Goal: Task Accomplishment & Management: Use online tool/utility

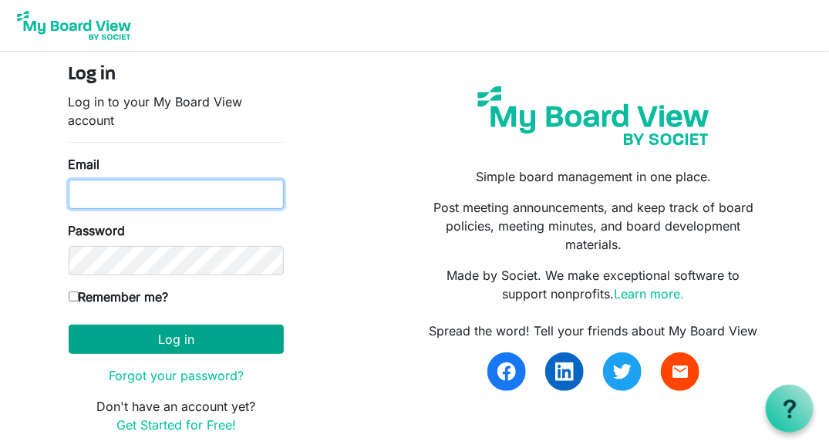
type input "kristina@habitatsaltlake.org"
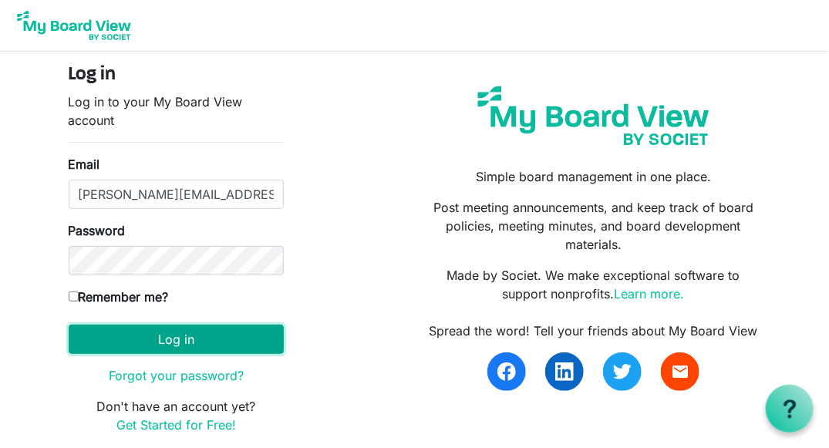
click at [195, 345] on button "Log in" at bounding box center [176, 339] width 215 height 29
